Goal: Information Seeking & Learning: Learn about a topic

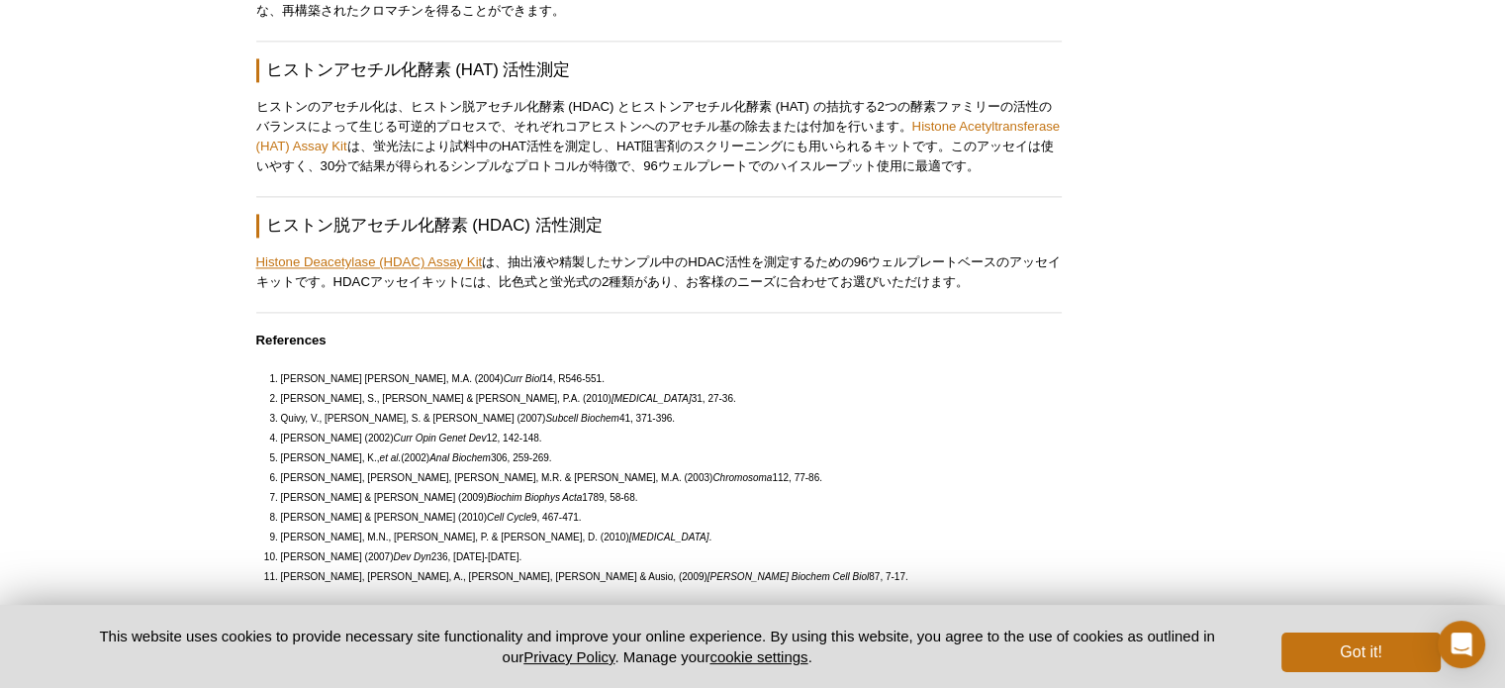
scroll to position [2744, 0]
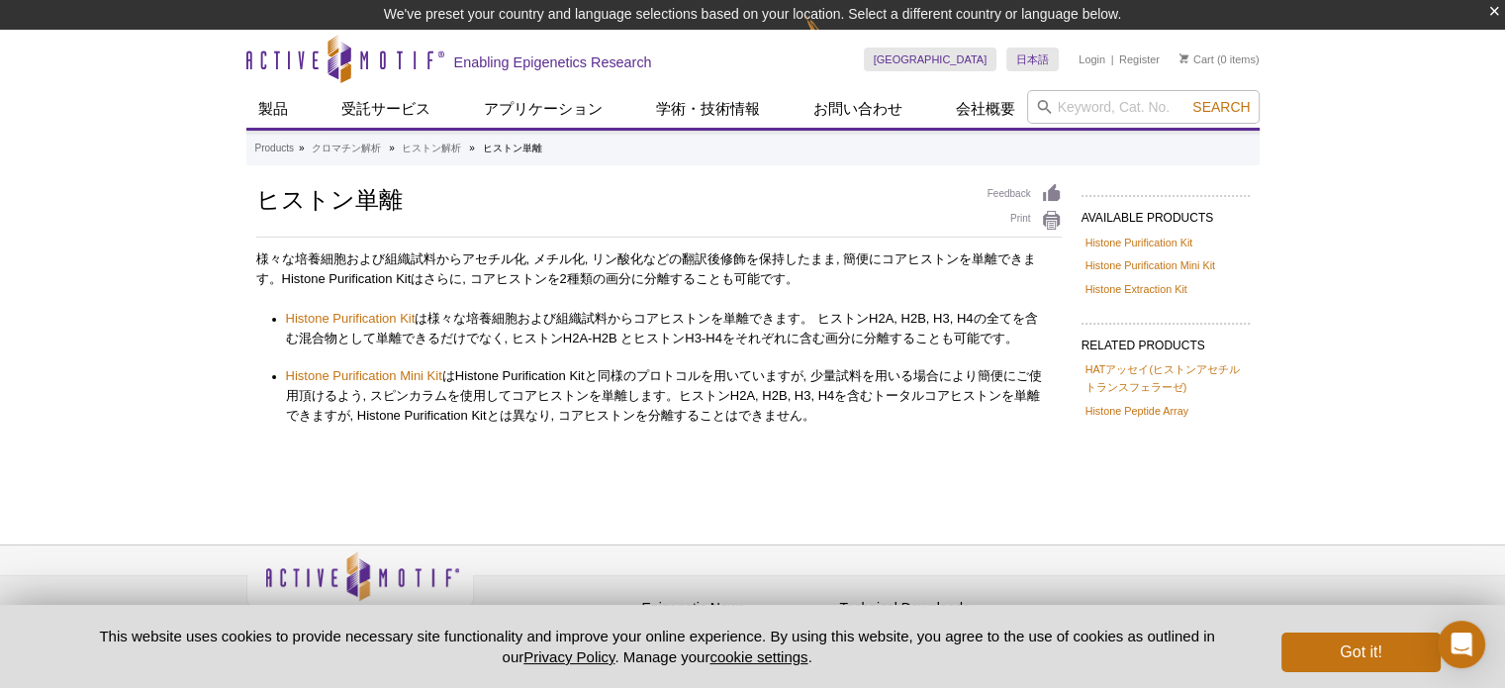
scroll to position [30, 0]
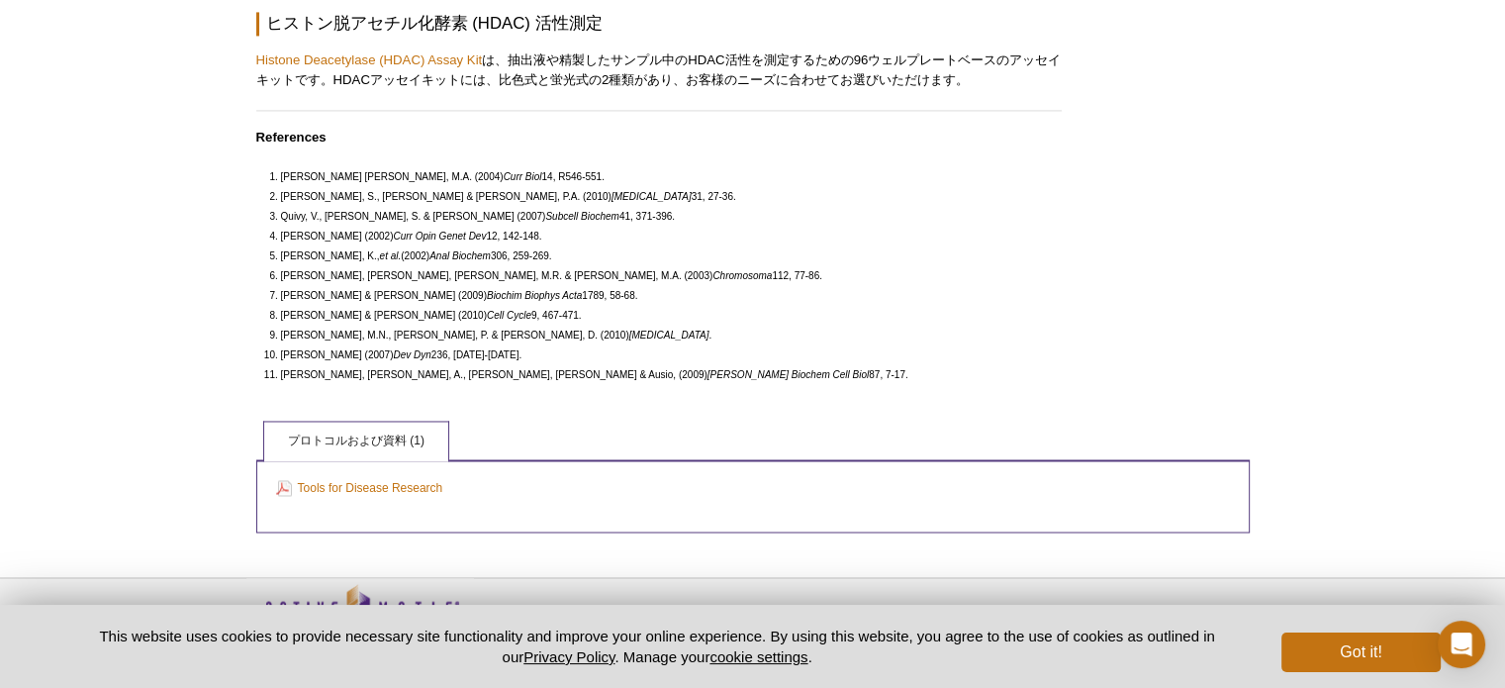
scroll to position [3024, 0]
